Goal: Find specific page/section: Find specific page/section

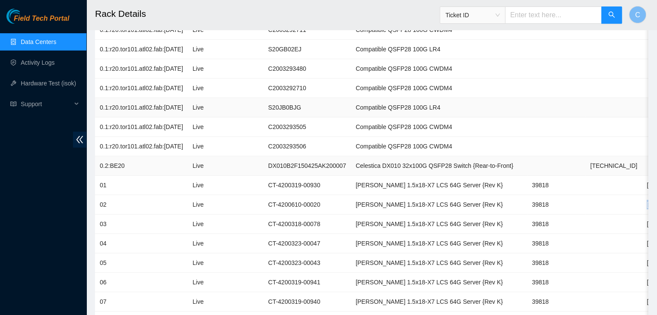
scroll to position [183, 0]
click at [335, 99] on td "S20JB0BJG" at bounding box center [308, 107] width 88 height 19
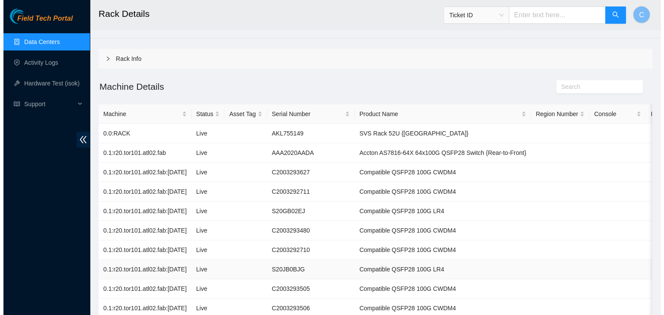
scroll to position [0, 0]
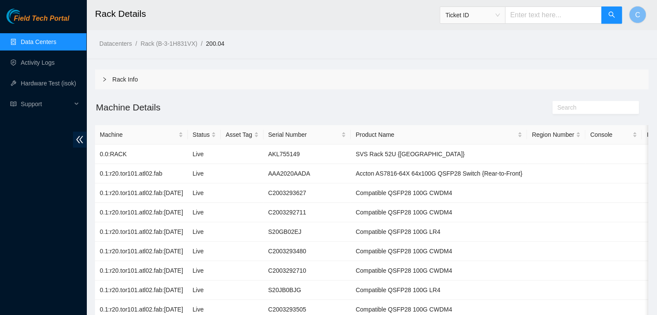
click at [56, 45] on link "Data Centers" at bounding box center [38, 41] width 35 height 7
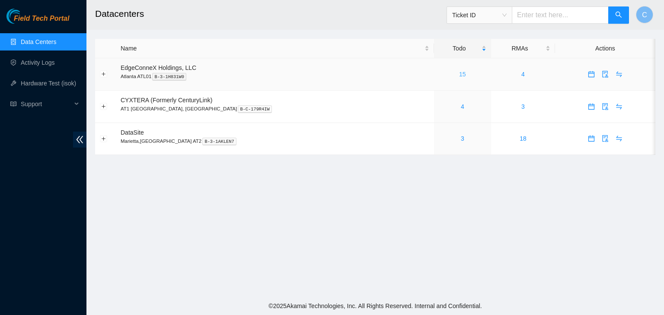
click at [459, 74] on link "15" at bounding box center [462, 74] width 7 height 7
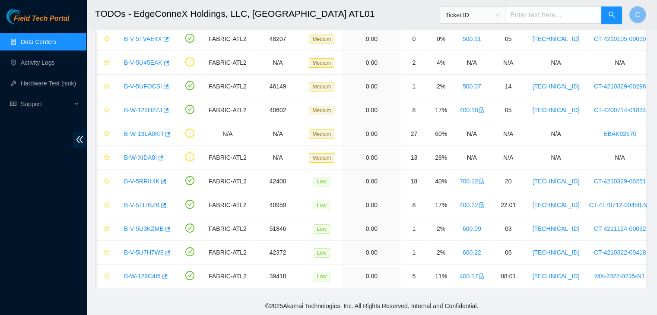
scroll to position [0, 54]
